Goal: Find specific page/section: Find specific page/section

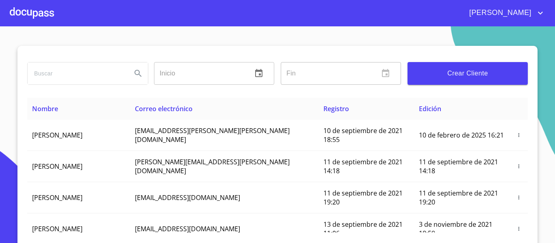
click at [28, 16] on div at bounding box center [32, 13] width 44 height 26
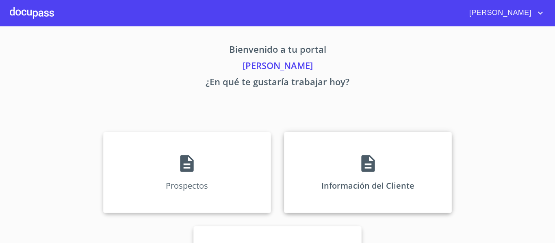
click at [317, 166] on div "Información del Cliente" at bounding box center [368, 172] width 168 height 81
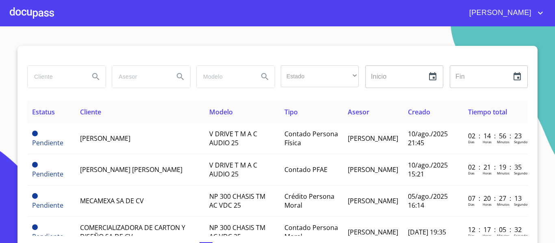
click at [54, 85] on input "search" at bounding box center [55, 77] width 55 height 22
type input "nugar"
click at [92, 75] on icon "Search" at bounding box center [96, 77] width 10 height 10
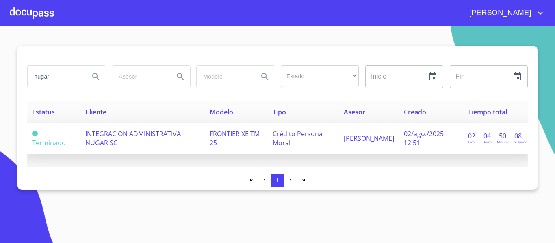
click at [198, 126] on td "INTEGRACION ADMINISTRATIVA NUGAR SC" at bounding box center [142, 138] width 124 height 31
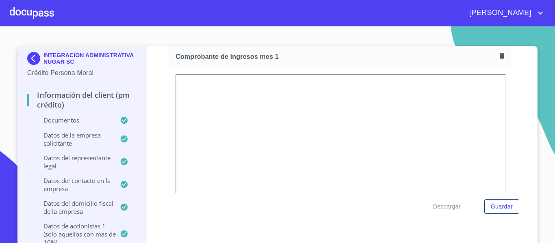
scroll to position [862, 0]
